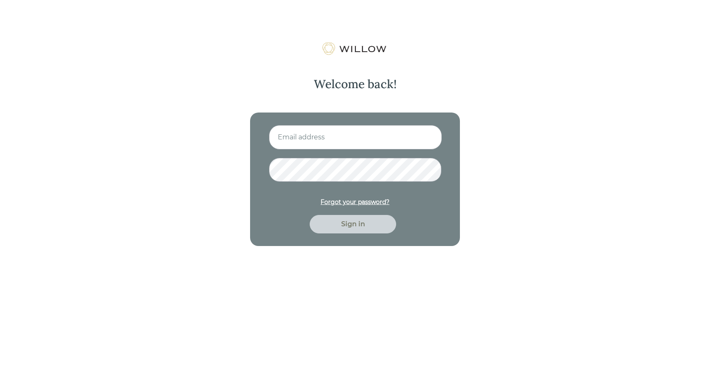
type input "[EMAIL_ADDRESS][DOMAIN_NAME]"
click at [349, 224] on div "Sign in" at bounding box center [352, 224] width 67 height 10
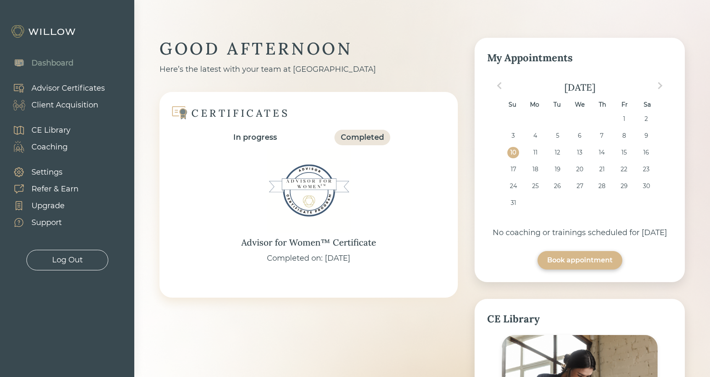
click at [65, 105] on div "Client Acquisition" at bounding box center [64, 104] width 67 height 11
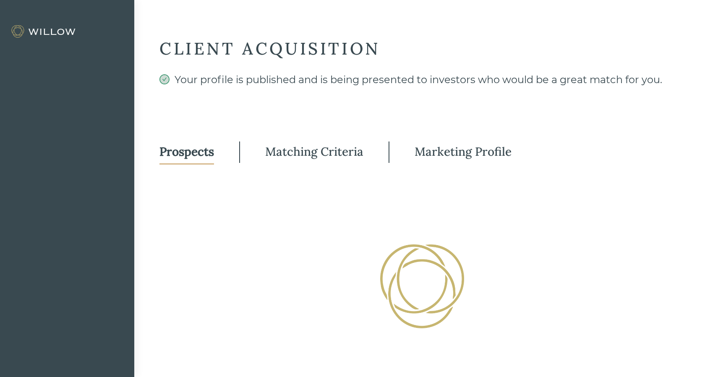
select select "3"
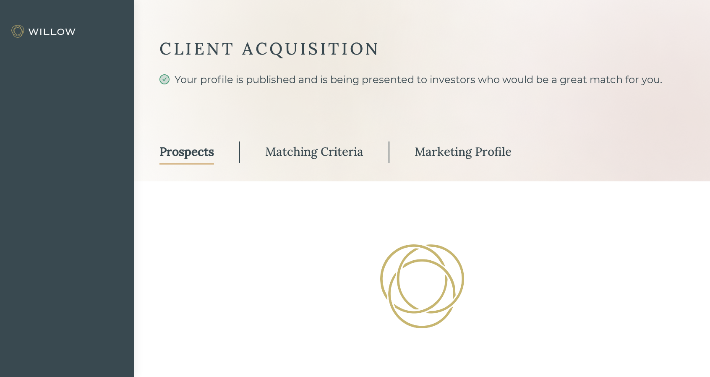
select select "2"
select select "10"
select select "2"
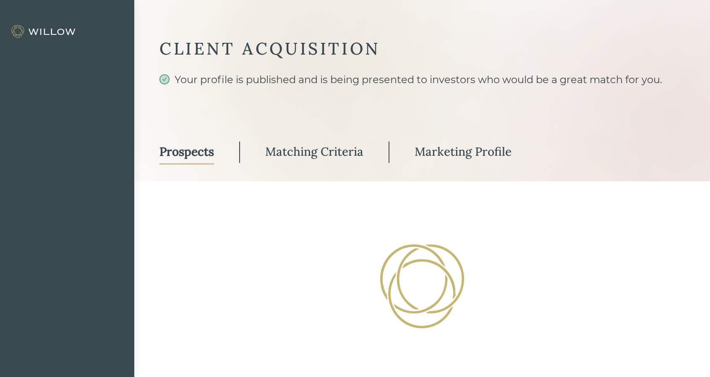
select select "2"
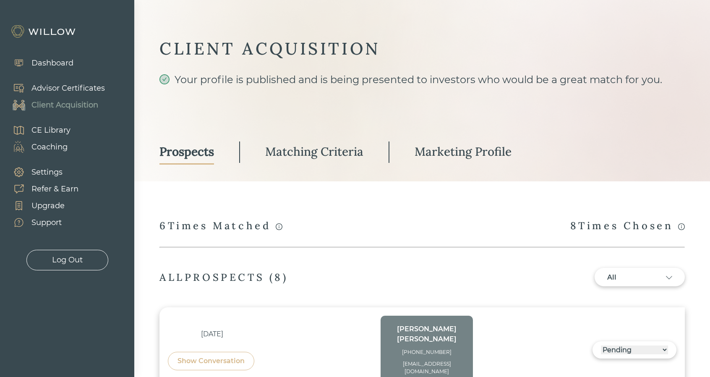
click at [85, 264] on div "Log Out" at bounding box center [67, 260] width 82 height 21
